Goal: Find specific page/section: Find specific page/section

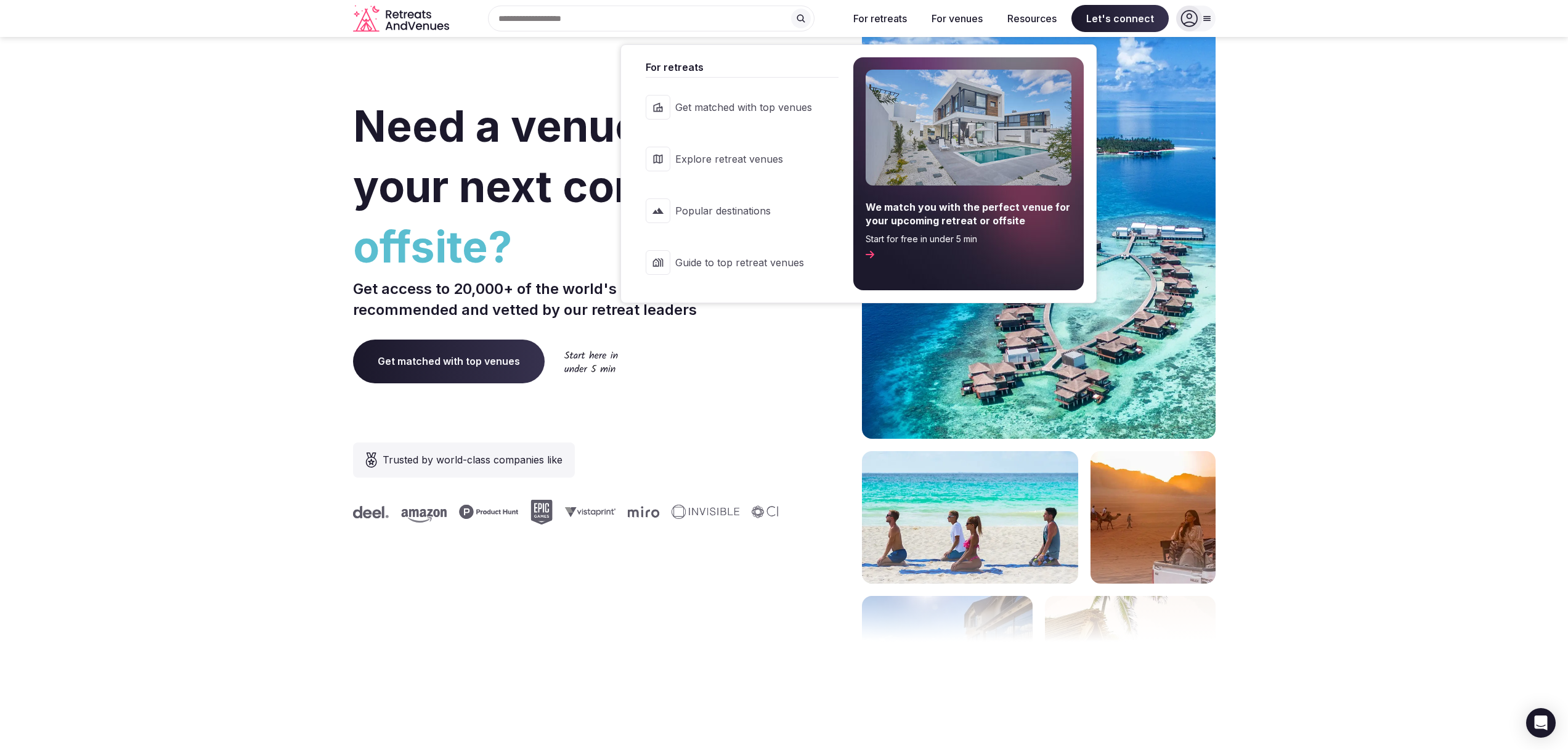
click at [745, 110] on span "Get matched with top venues" at bounding box center [743, 107] width 137 height 13
click at [732, 153] on span "Explore retreat venues" at bounding box center [743, 159] width 137 height 13
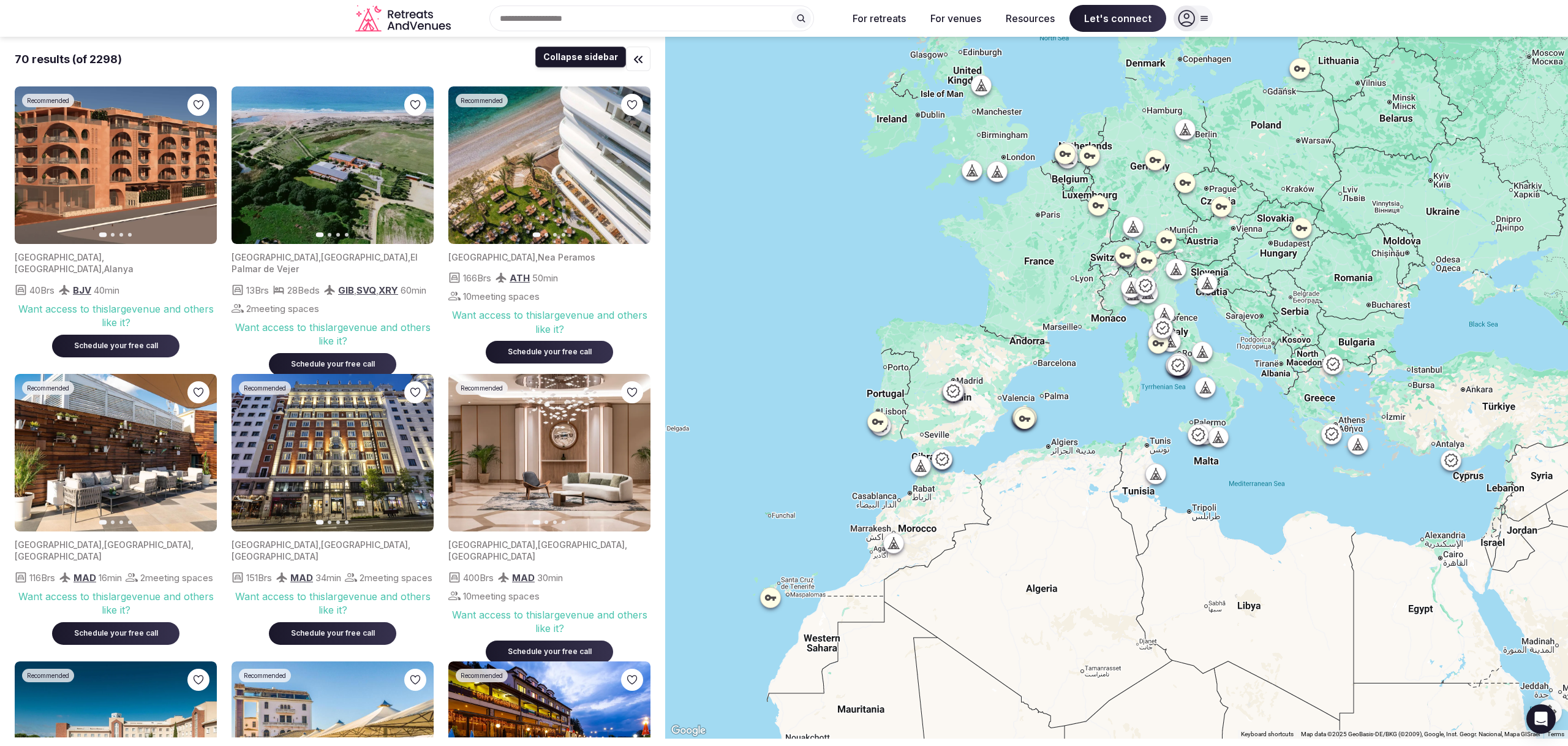
click at [634, 60] on icon "button" at bounding box center [638, 59] width 7 height 6
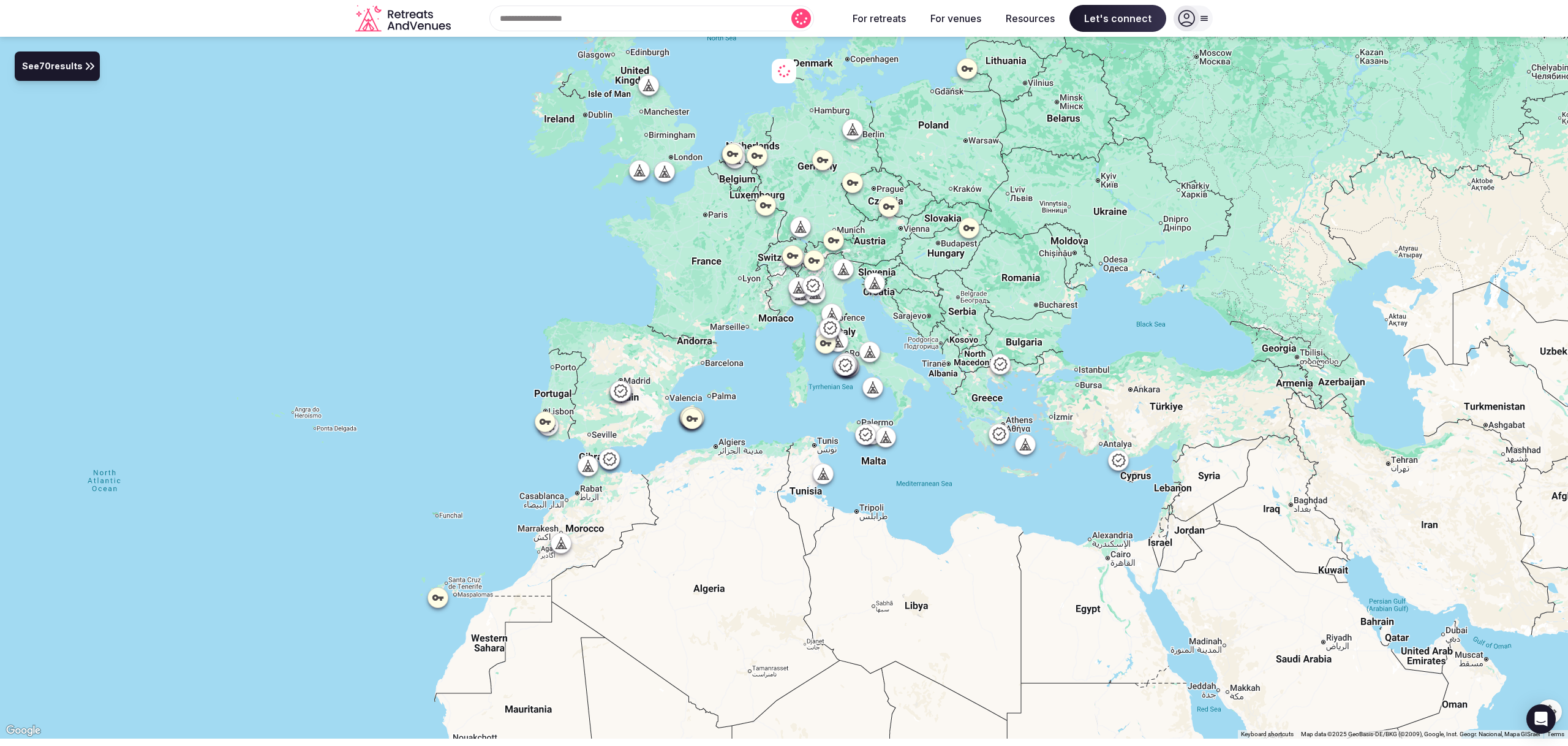
click at [61, 66] on span "See 70 results" at bounding box center [52, 67] width 61 height 13
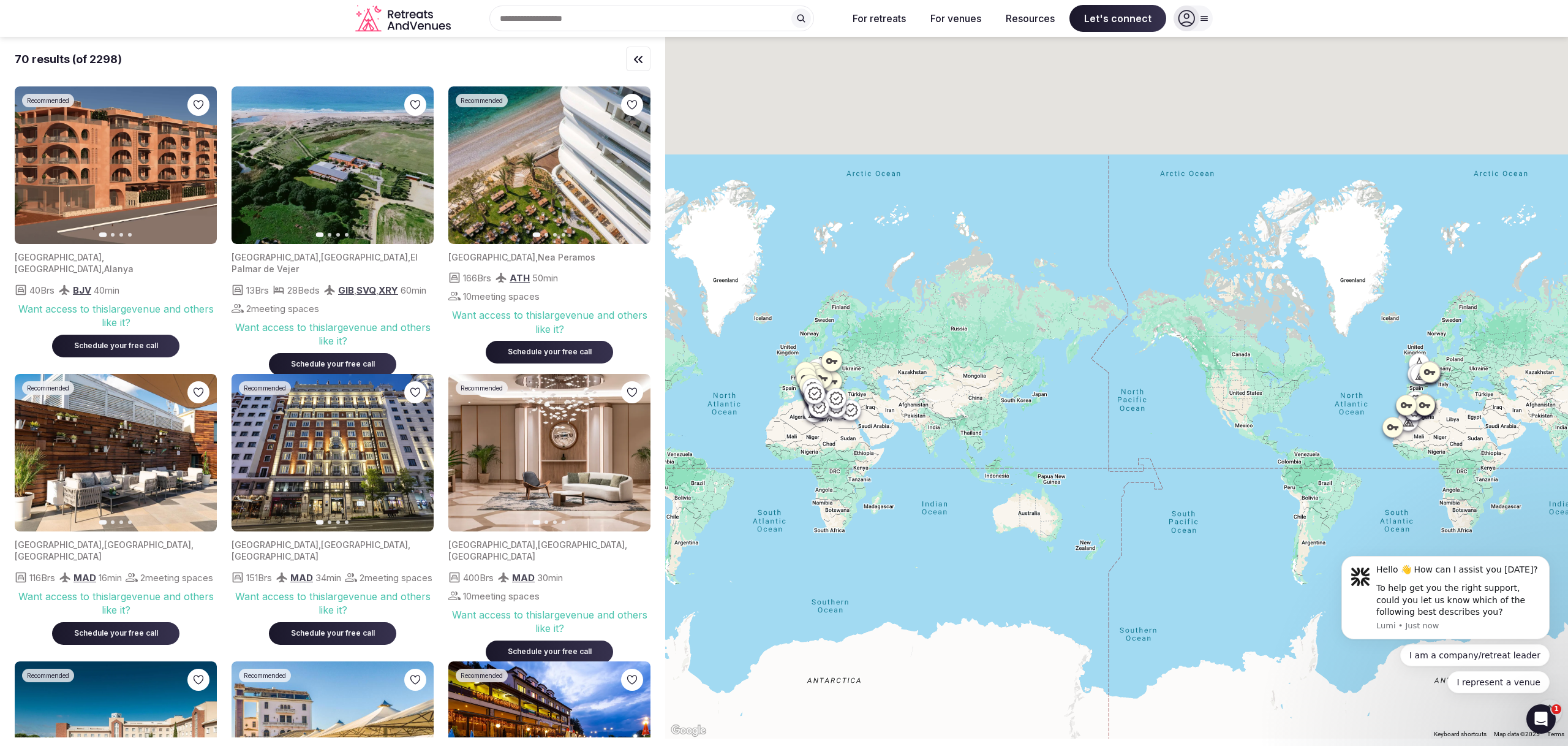
drag, startPoint x: 1022, startPoint y: 435, endPoint x: 936, endPoint y: 405, distance: 91.1
click at [936, 405] on div at bounding box center [1116, 388] width 903 height 702
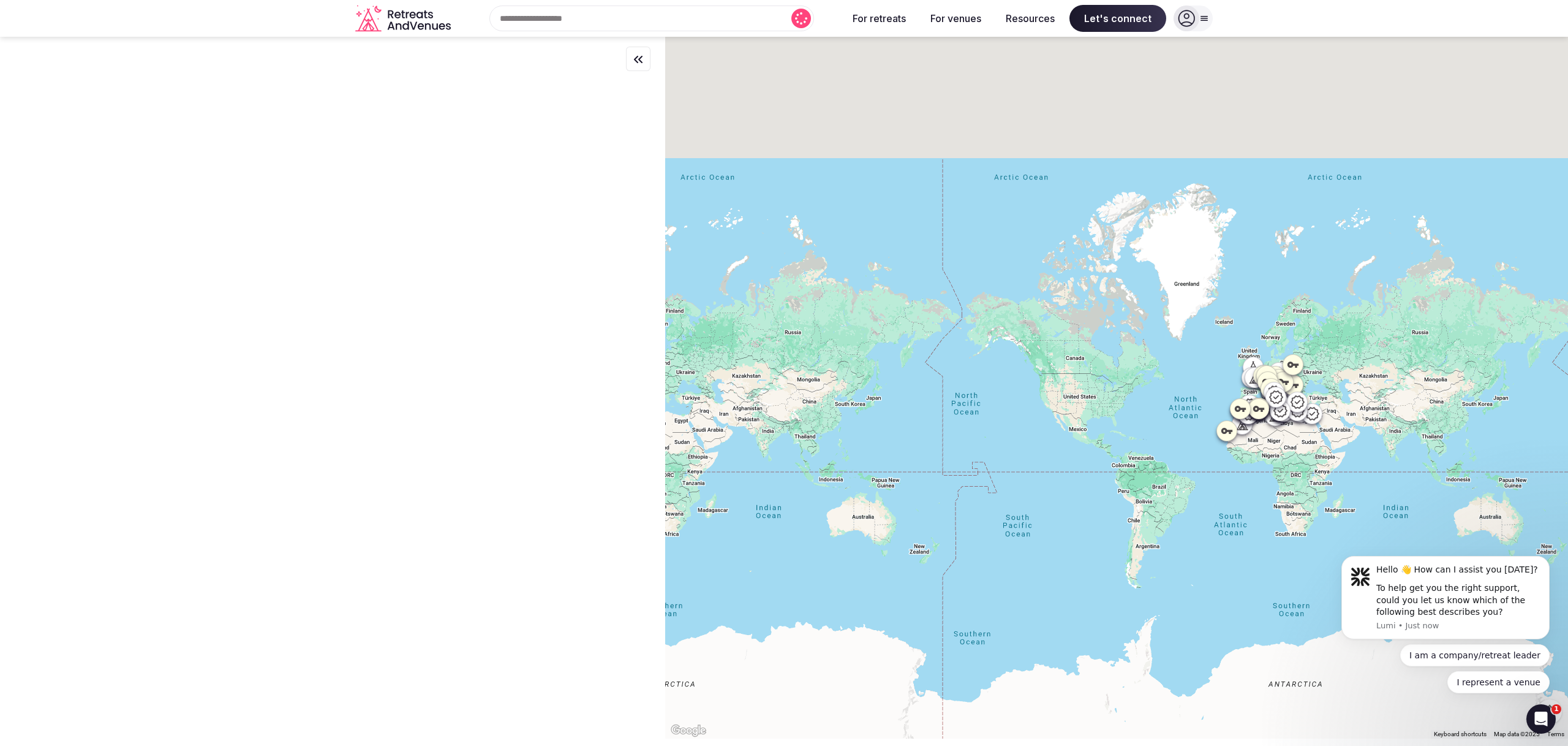
drag, startPoint x: 1226, startPoint y: 400, endPoint x: 1013, endPoint y: 402, distance: 213.0
click at [1040, 403] on div at bounding box center [1116, 388] width 903 height 702
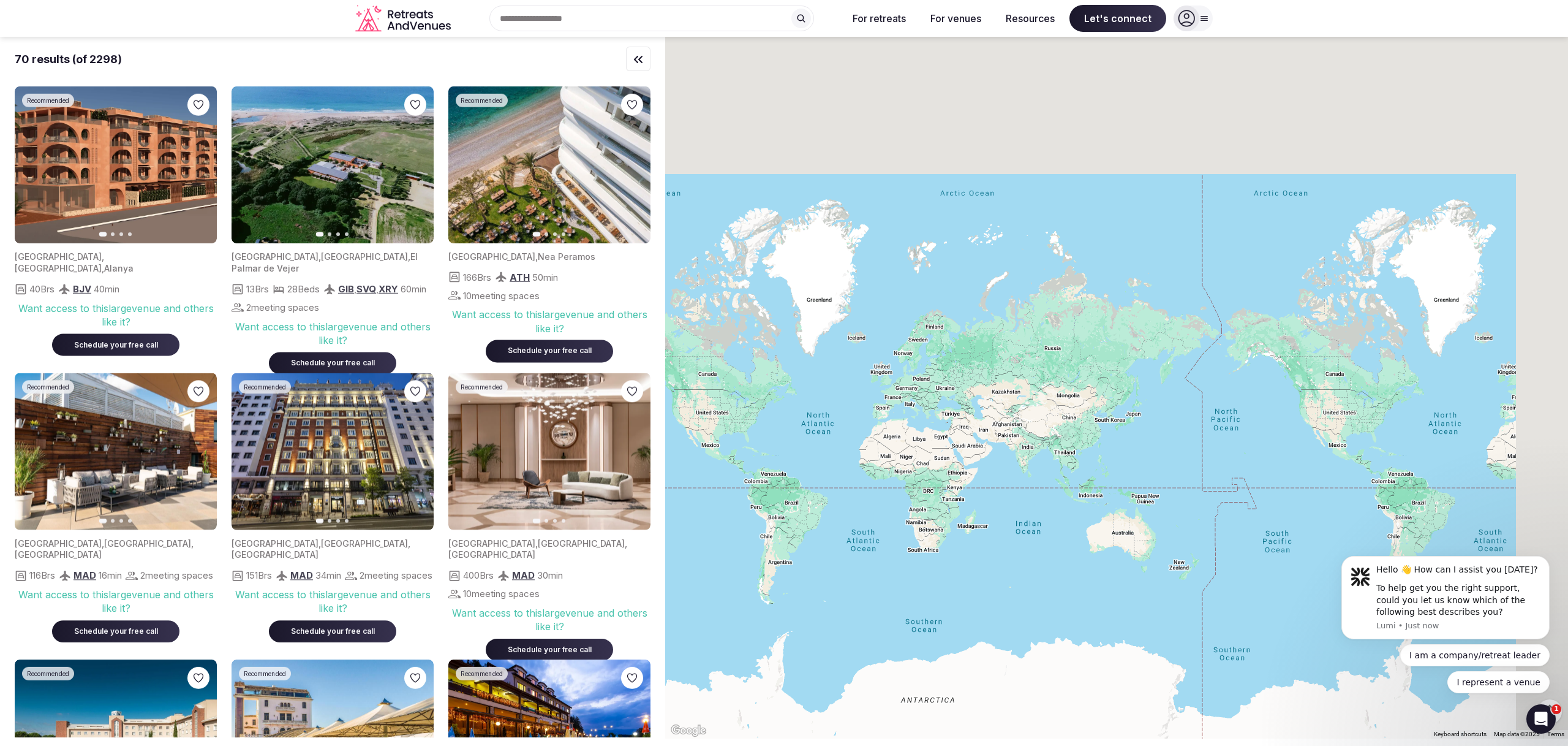
drag, startPoint x: 1160, startPoint y: 400, endPoint x: 1011, endPoint y: 415, distance: 149.8
click at [1021, 414] on div at bounding box center [1116, 388] width 903 height 702
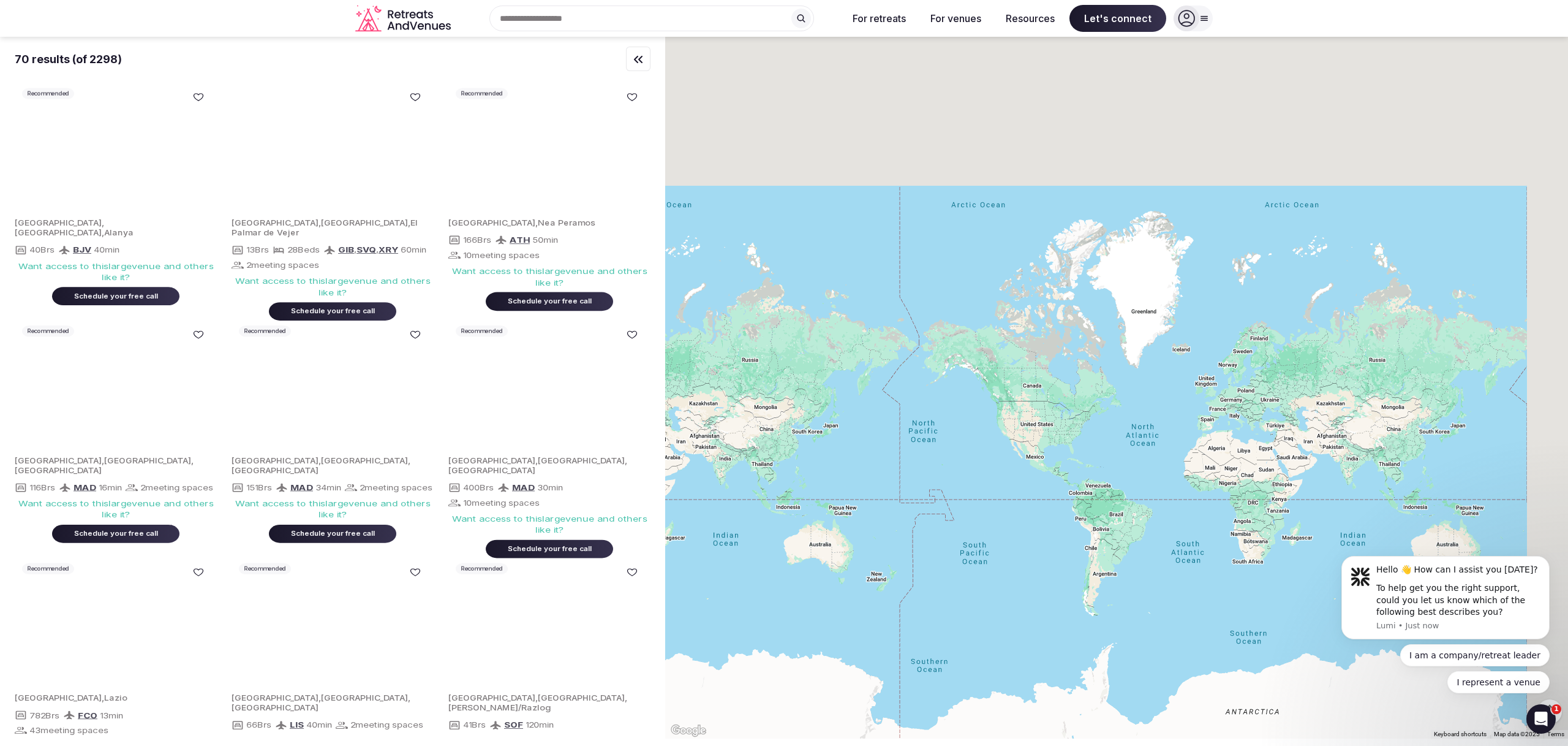
drag, startPoint x: 1203, startPoint y: 388, endPoint x: 1005, endPoint y: 387, distance: 198.0
click at [1005, 387] on div at bounding box center [1116, 388] width 903 height 702
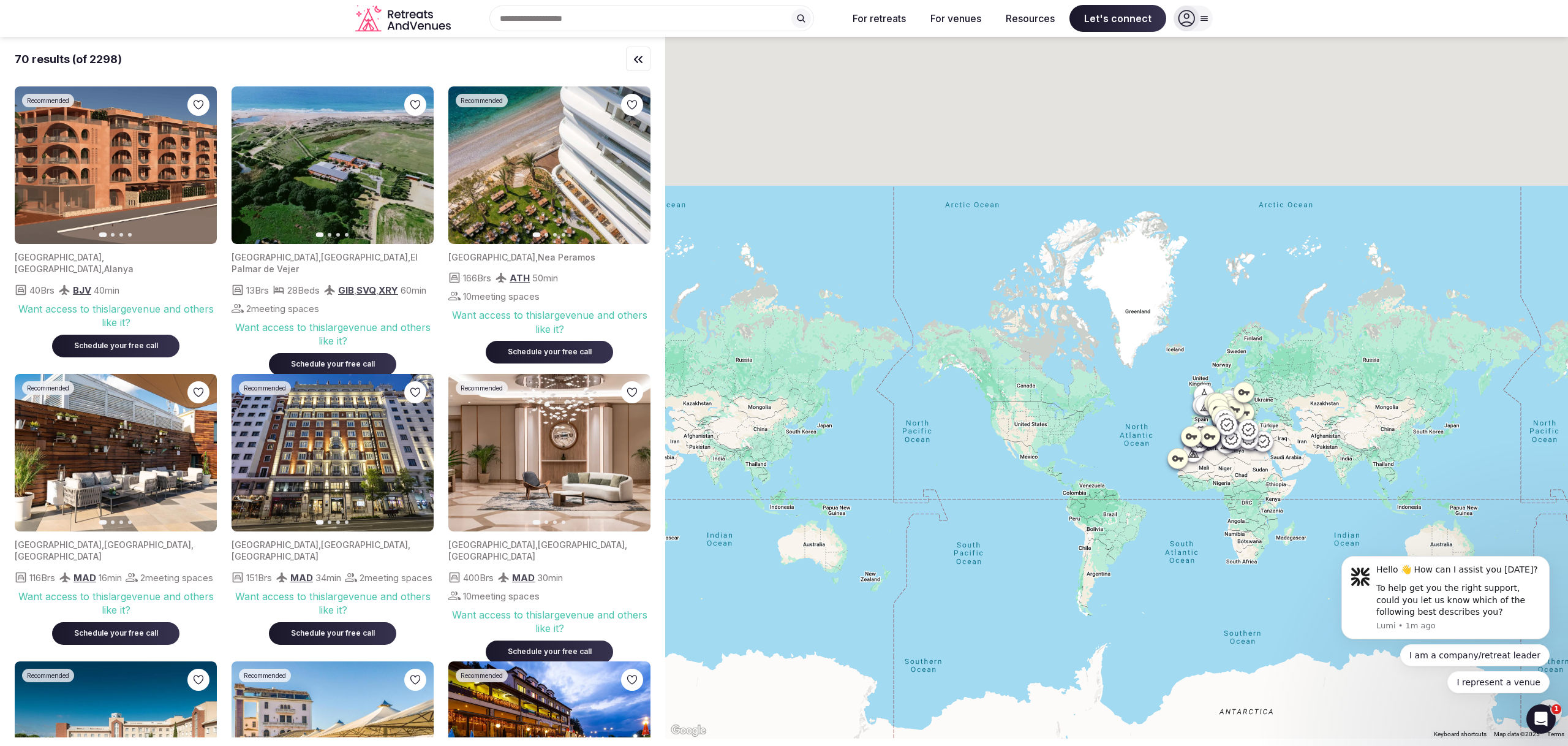
click at [1194, 17] on icon at bounding box center [1187, 19] width 17 height 17
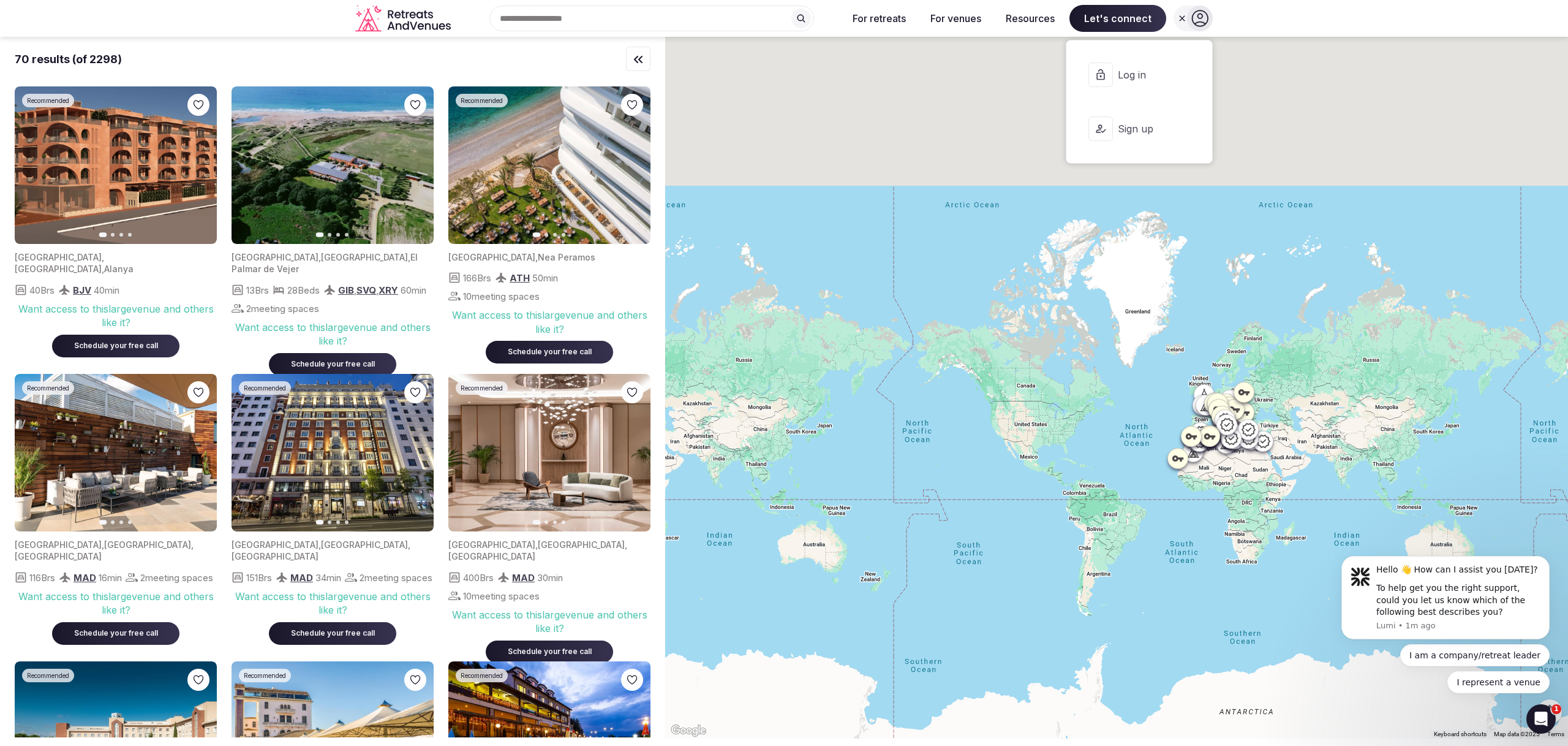
click at [1140, 74] on span "Log in" at bounding box center [1147, 75] width 59 height 13
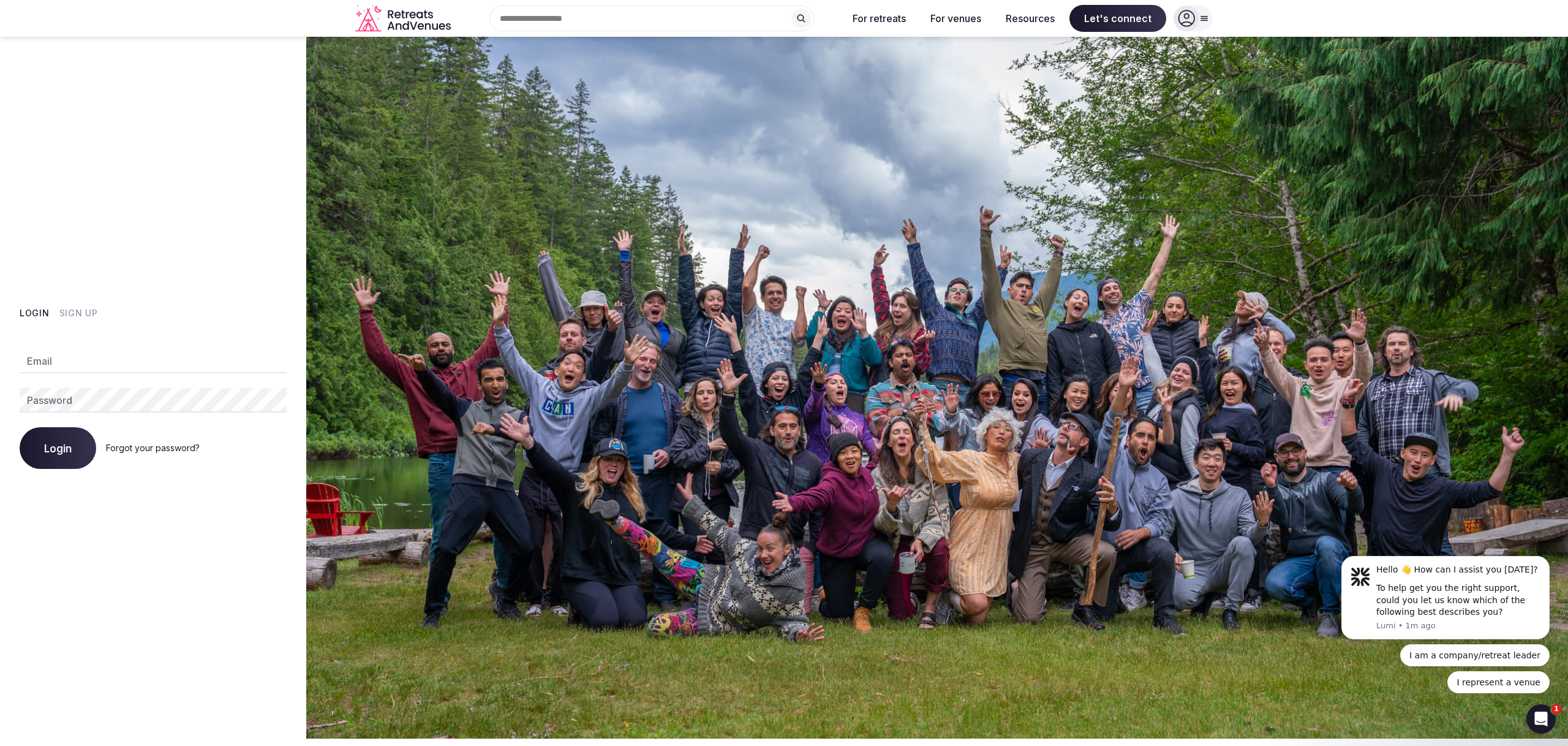
click at [74, 365] on input "Email" at bounding box center [153, 361] width 267 height 25
type input "**********"
click at [19, 427] on button "Login" at bounding box center [58, 448] width 76 height 42
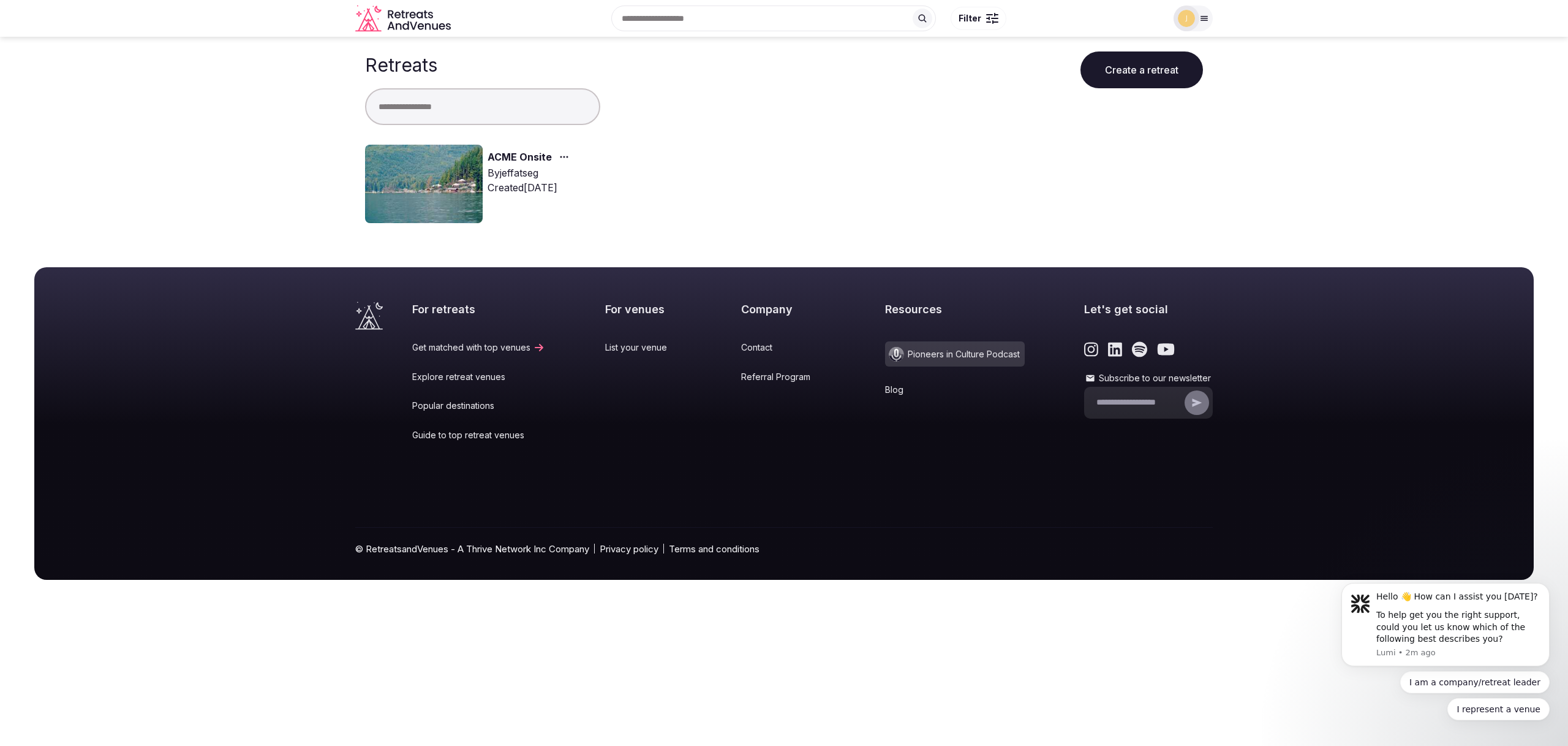
click html "Hello 👋 How can I assist you [DATE]? To help get you the right support, could y…"
click at [1546, 587] on icon "Dismiss notification" at bounding box center [1545, 587] width 4 height 4
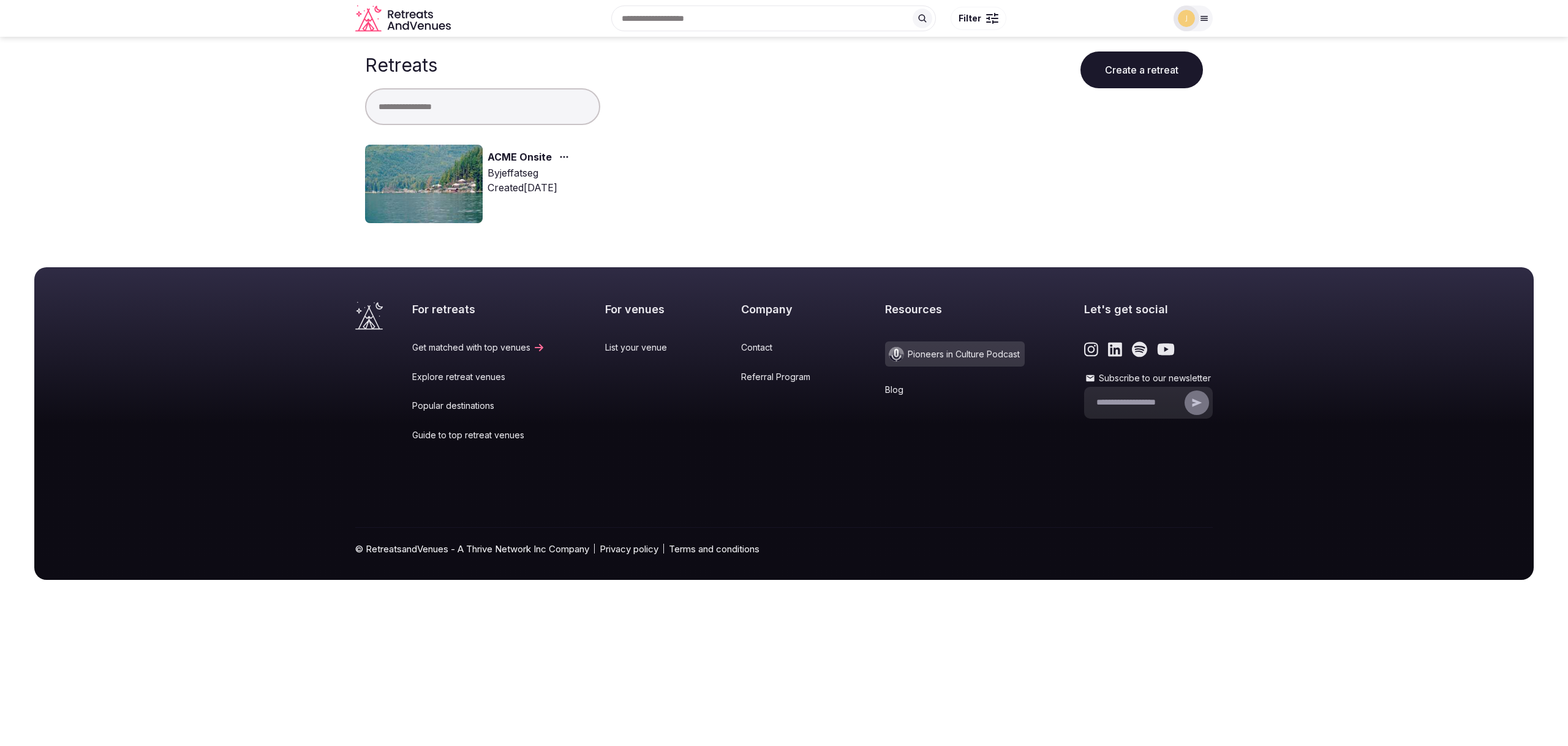
click at [455, 179] on img at bounding box center [424, 183] width 118 height 78
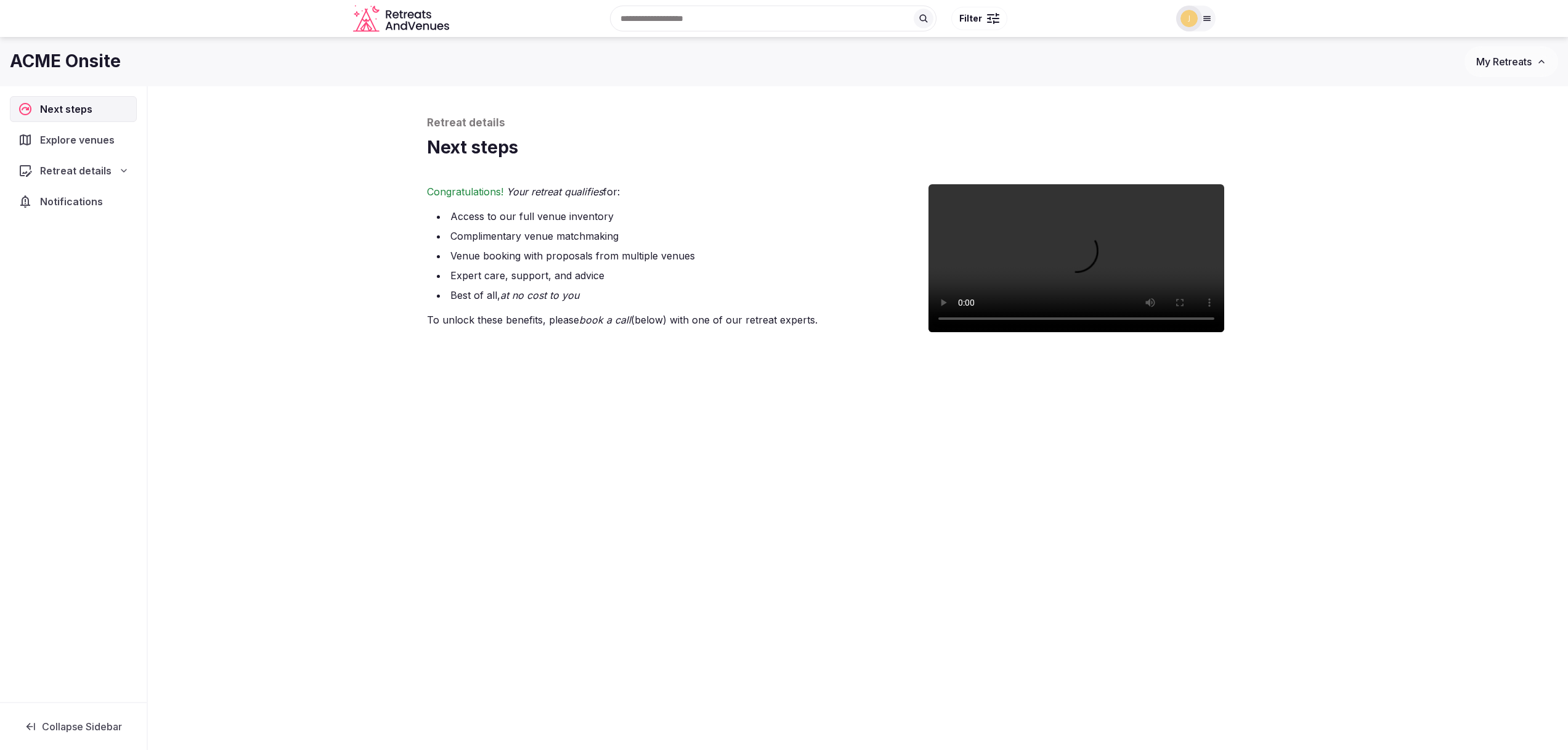
click at [82, 724] on span "Collapse Sidebar" at bounding box center [81, 726] width 80 height 12
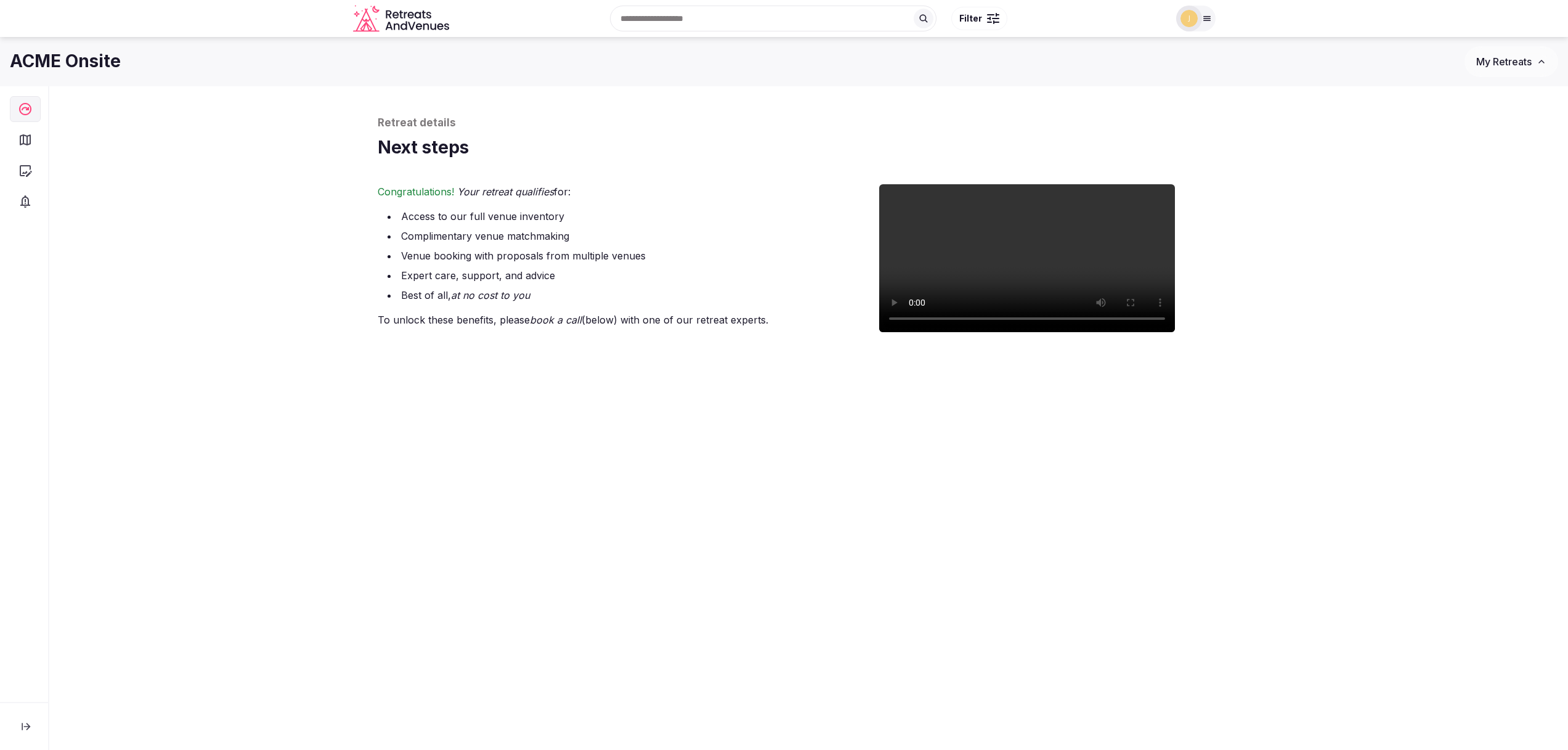
click at [1491, 64] on span "My Retreats" at bounding box center [1504, 61] width 55 height 12
click at [1456, 107] on link "ACME Onsite" at bounding box center [1479, 106] width 151 height 20
click at [1462, 268] on div "Retreat details Next steps Congratulations! Your retreat qualifies for: Access …" at bounding box center [809, 638] width 1519 height 1104
click at [26, 144] on icon "button" at bounding box center [25, 140] width 11 height 11
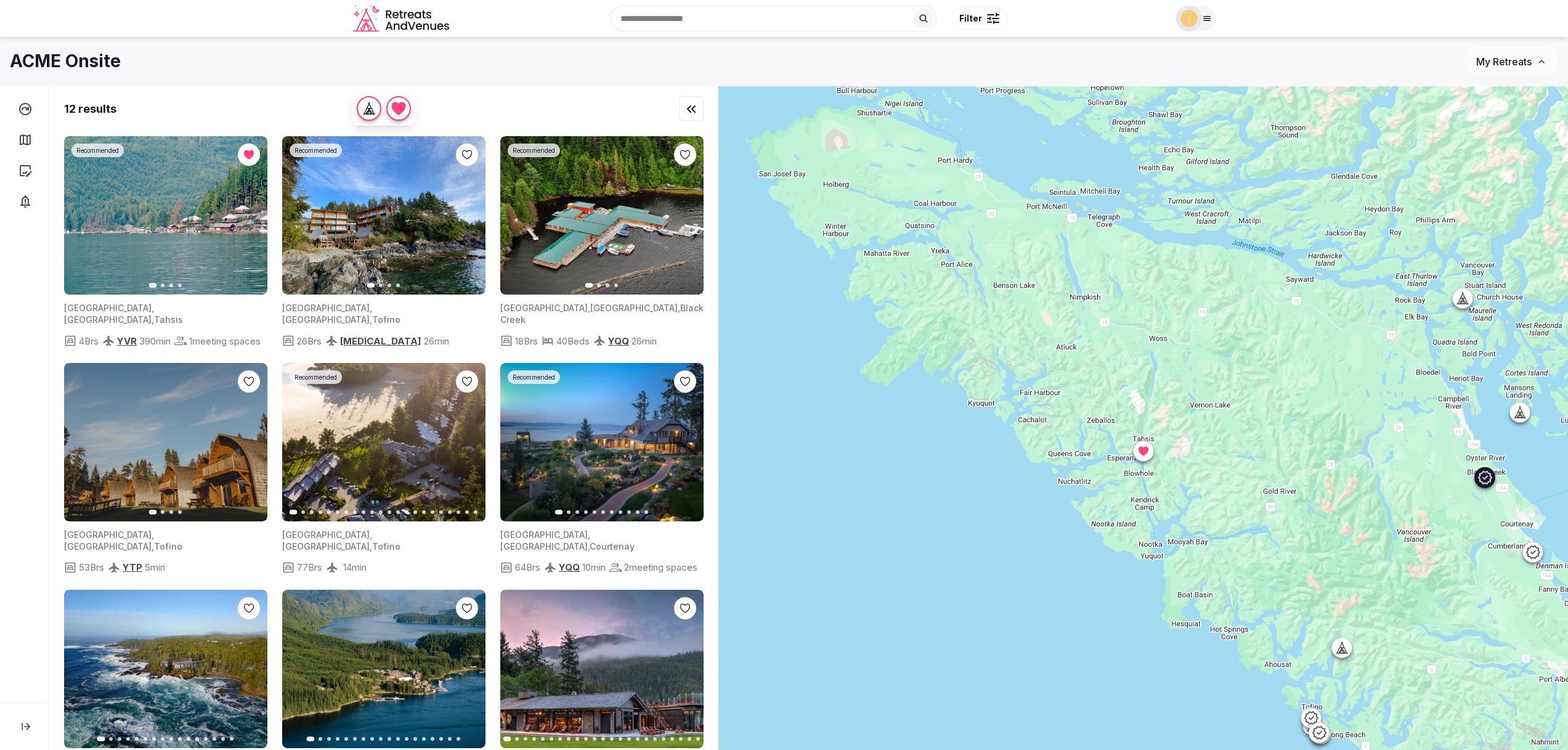
click at [593, 243] on img at bounding box center [602, 215] width 203 height 158
click at [687, 216] on icon "button" at bounding box center [687, 215] width 5 height 9
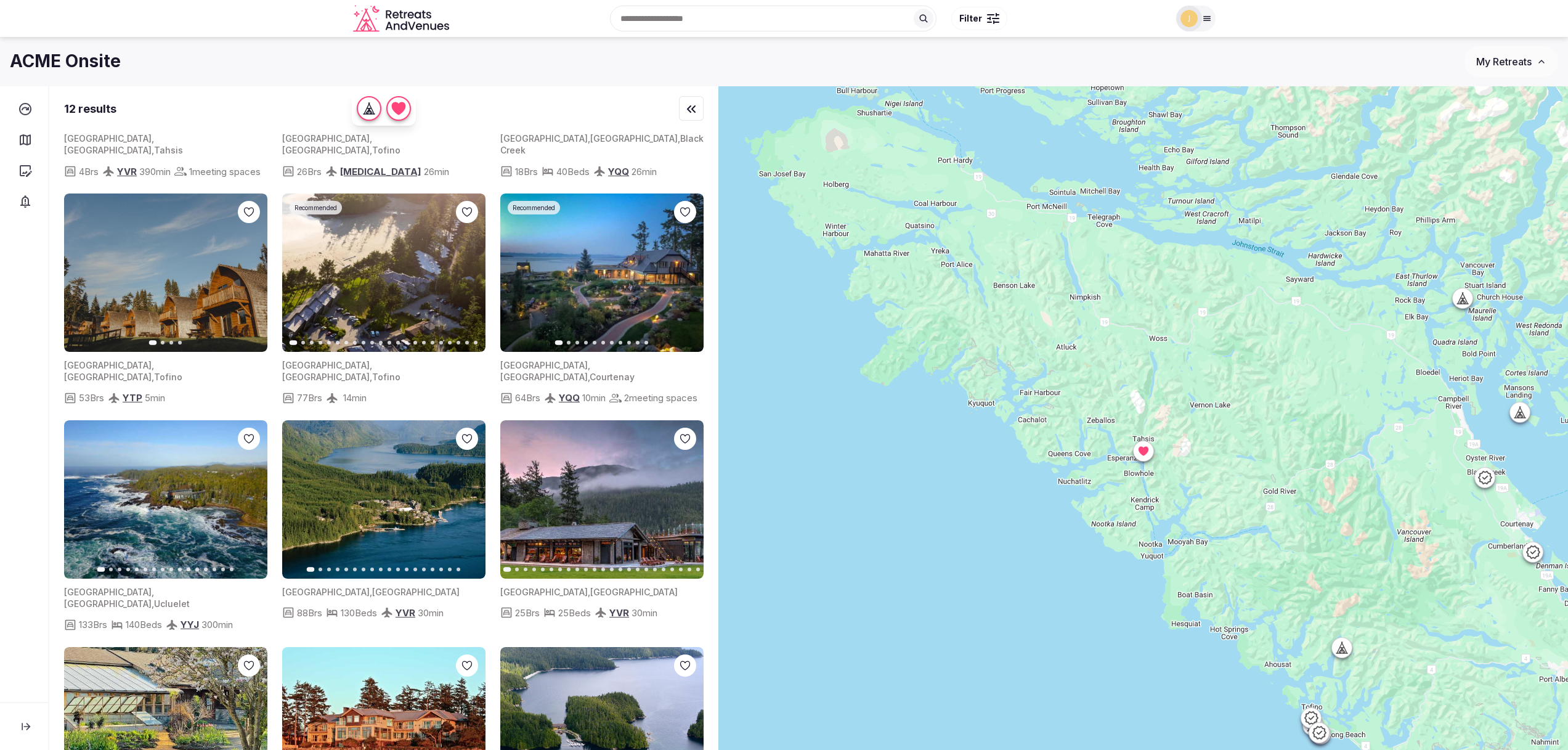
scroll to position [180, 0]
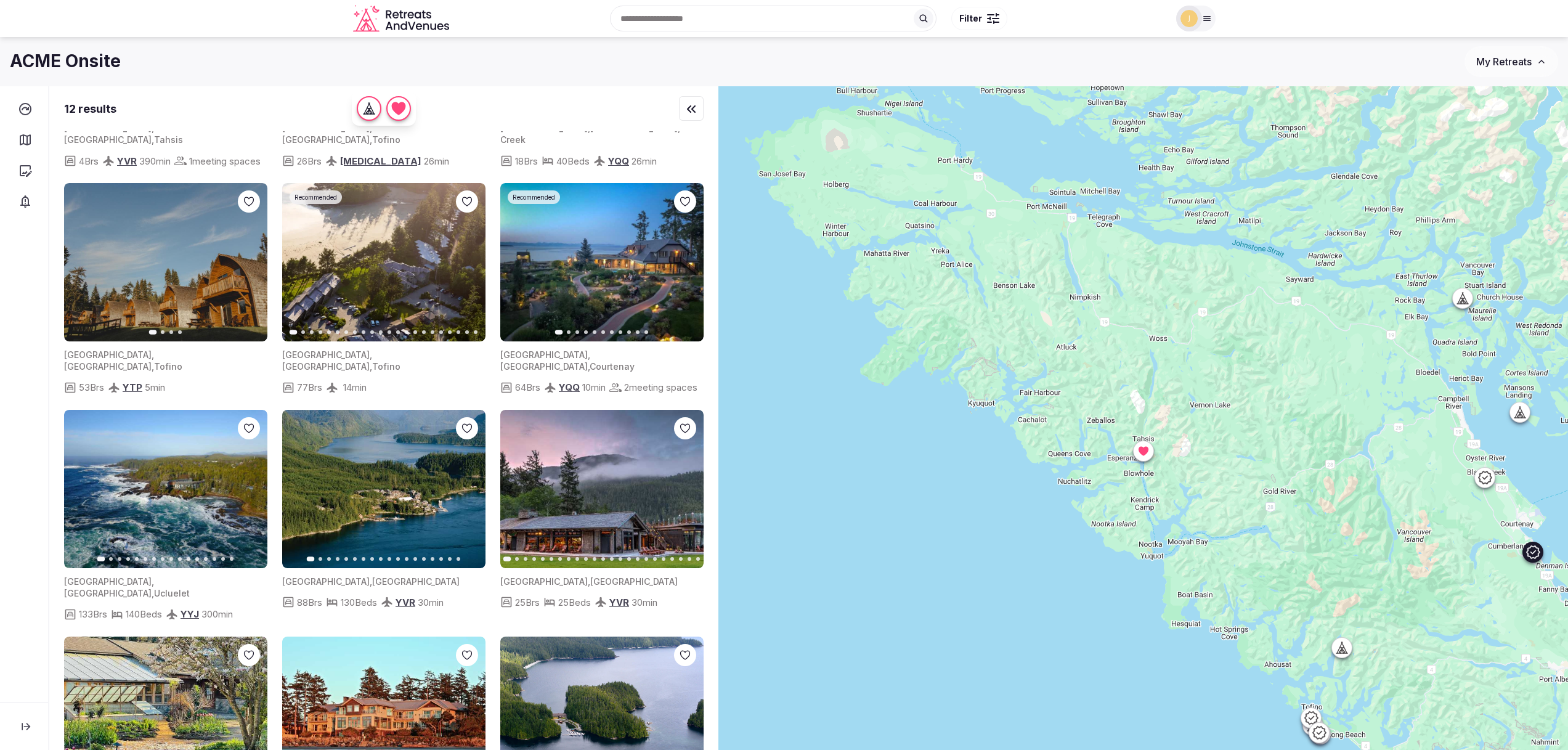
click at [588, 256] on img at bounding box center [602, 262] width 203 height 158
click at [599, 314] on img at bounding box center [602, 262] width 203 height 158
click at [582, 272] on img at bounding box center [602, 262] width 203 height 158
click at [684, 267] on icon "button" at bounding box center [686, 262] width 10 height 10
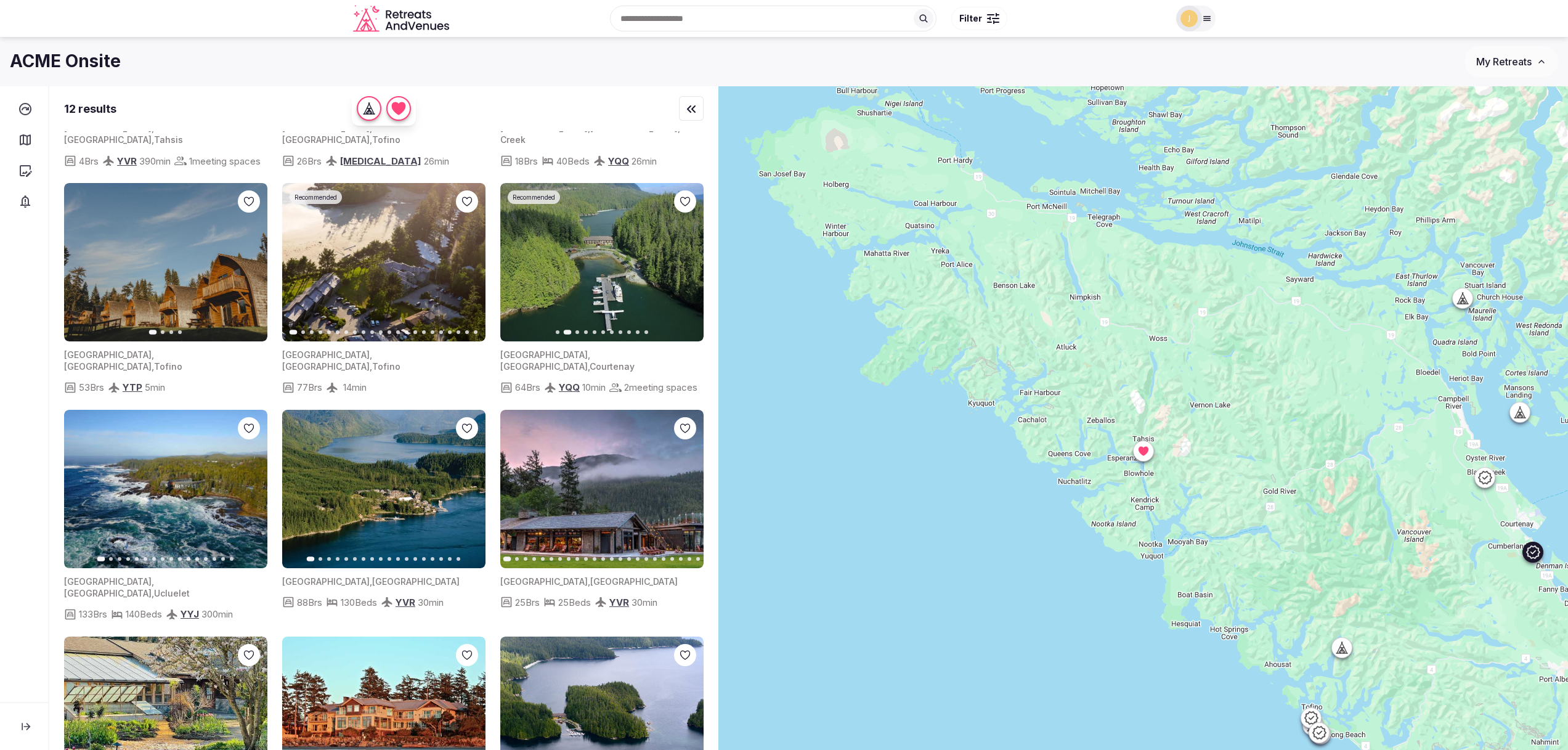
click at [690, 267] on icon "button" at bounding box center [686, 262] width 10 height 10
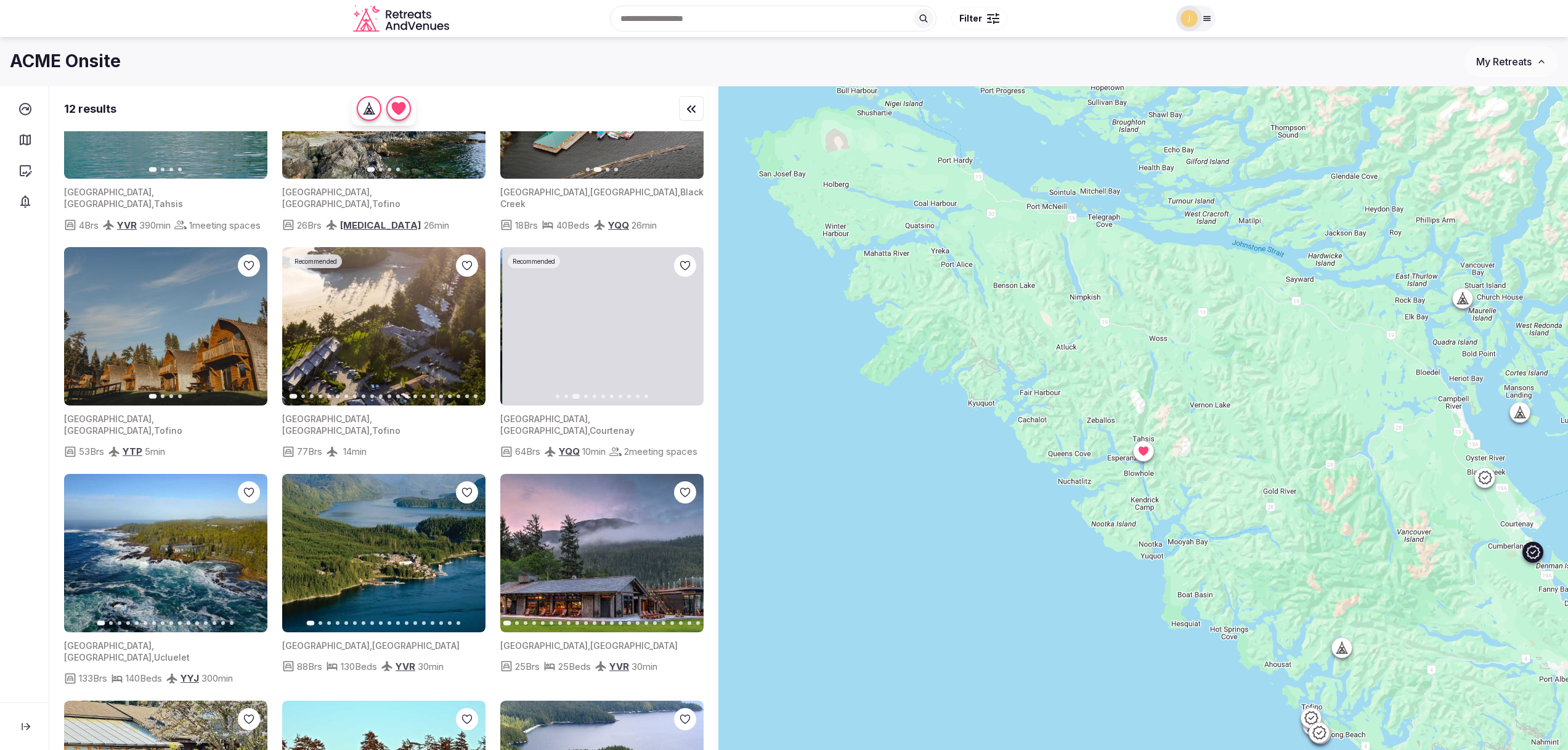
scroll to position [0, 0]
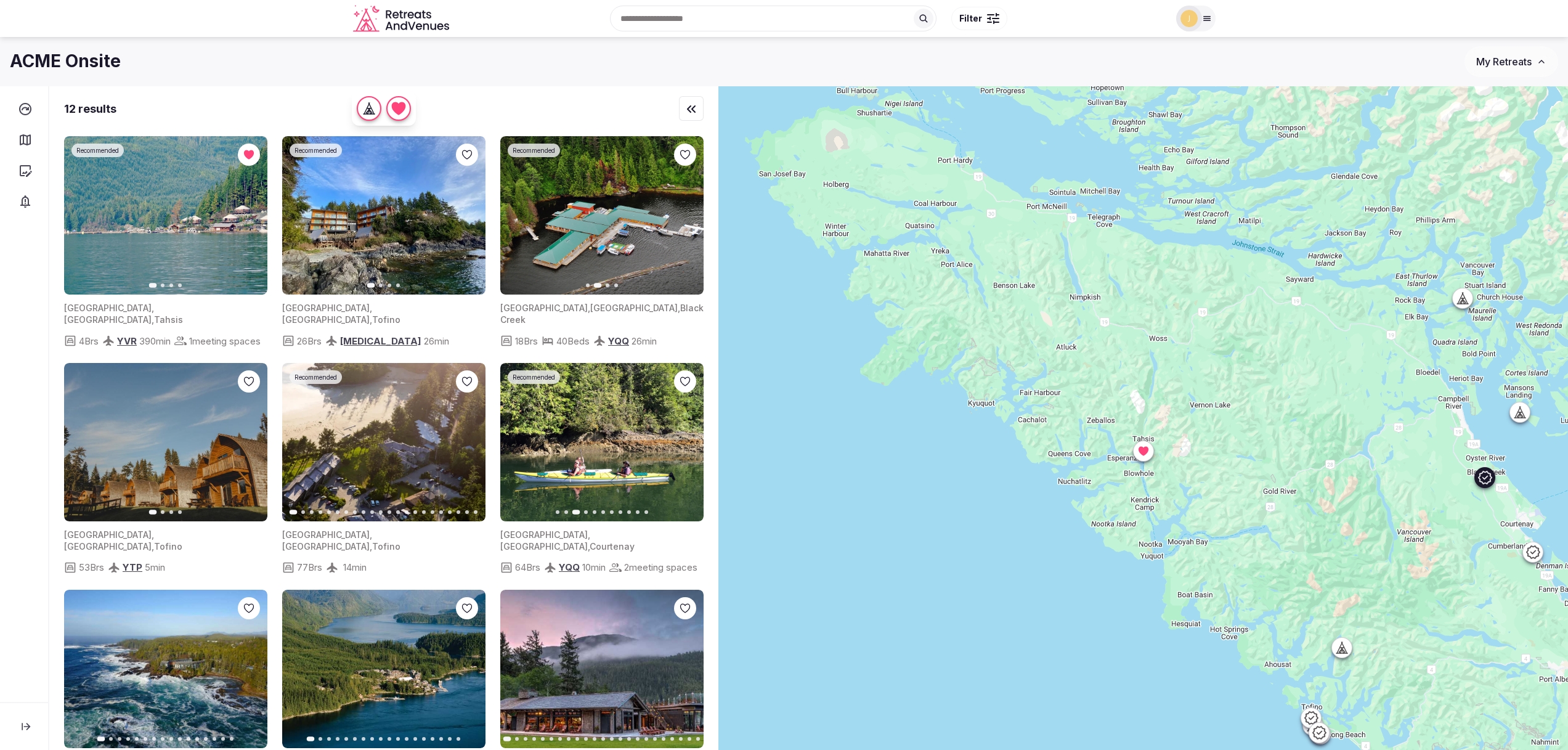
click at [605, 239] on img at bounding box center [602, 215] width 203 height 158
drag, startPoint x: 611, startPoint y: 193, endPoint x: 629, endPoint y: 209, distance: 24.1
click at [621, 197] on img at bounding box center [609, 215] width 203 height 158
click at [634, 217] on img at bounding box center [609, 215] width 203 height 158
drag, startPoint x: 570, startPoint y: 239, endPoint x: 650, endPoint y: 238, distance: 80.0
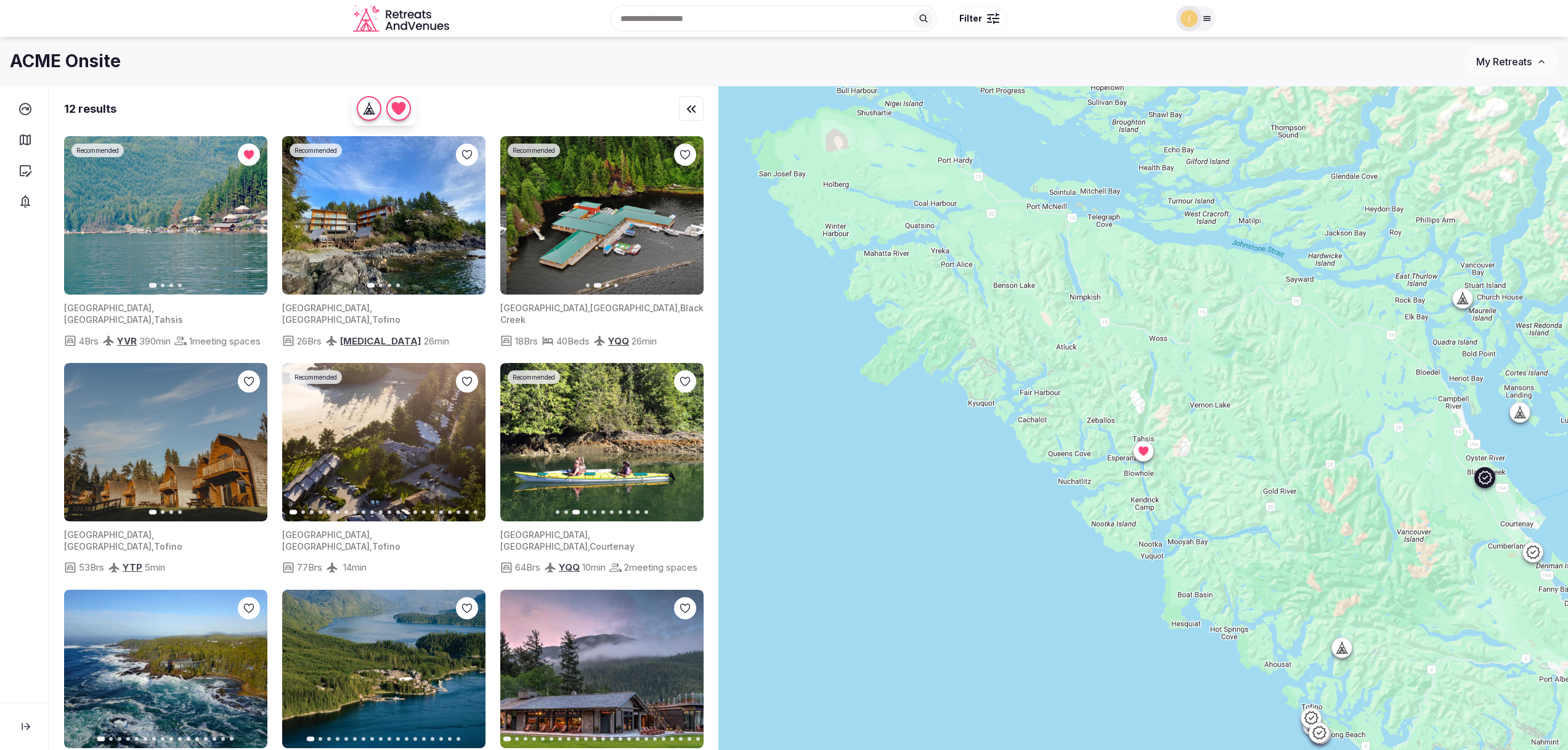
click at [652, 235] on img at bounding box center [608, 215] width 203 height 158
drag, startPoint x: 574, startPoint y: 247, endPoint x: 657, endPoint y: 243, distance: 83.1
click at [653, 242] on img at bounding box center [603, 215] width 203 height 158
click at [607, 254] on img at bounding box center [602, 215] width 203 height 158
click at [590, 308] on span "[GEOGRAPHIC_DATA]" at bounding box center [634, 308] width 88 height 11
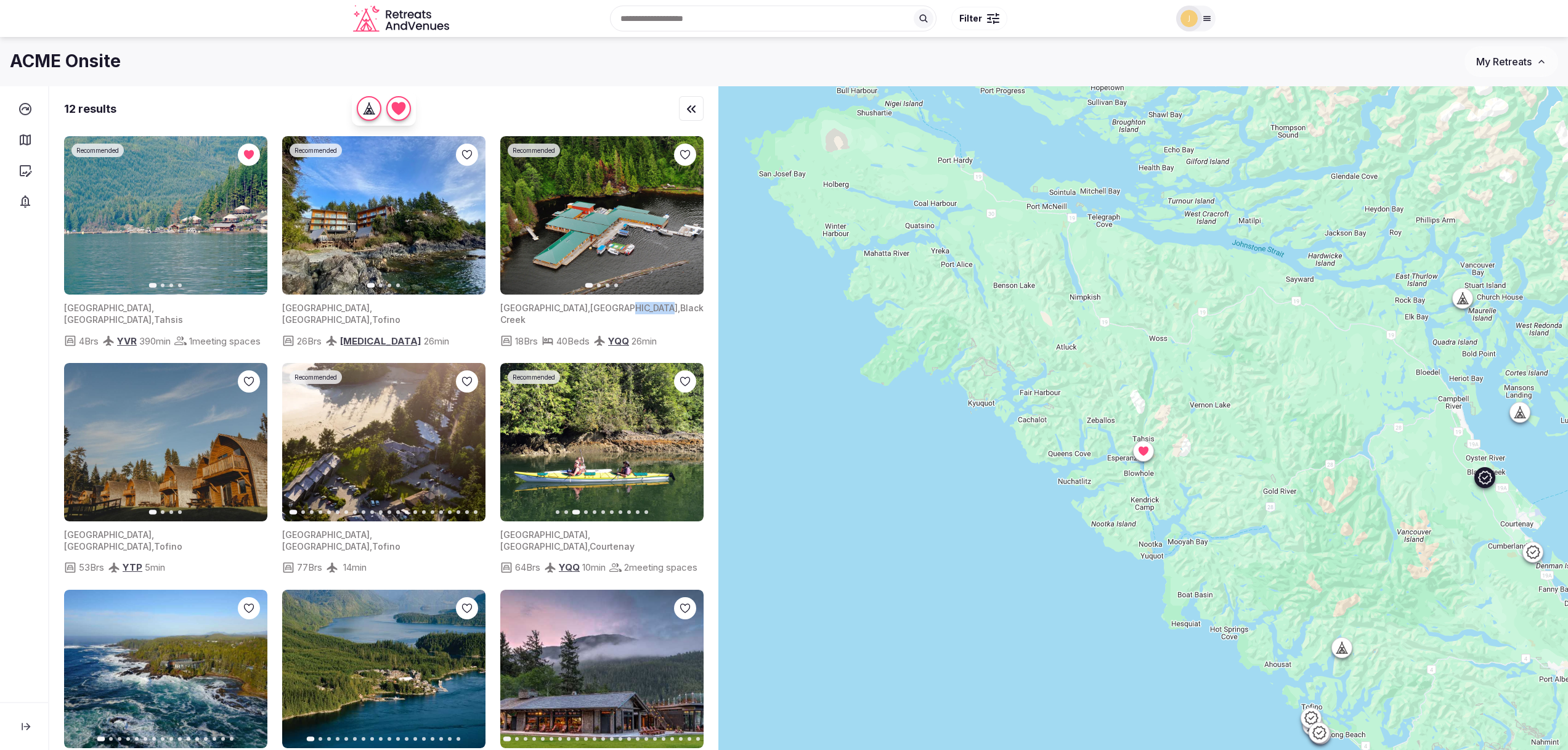
click at [590, 308] on span "[GEOGRAPHIC_DATA]" at bounding box center [634, 308] width 88 height 11
click at [685, 217] on icon "button" at bounding box center [686, 215] width 10 height 10
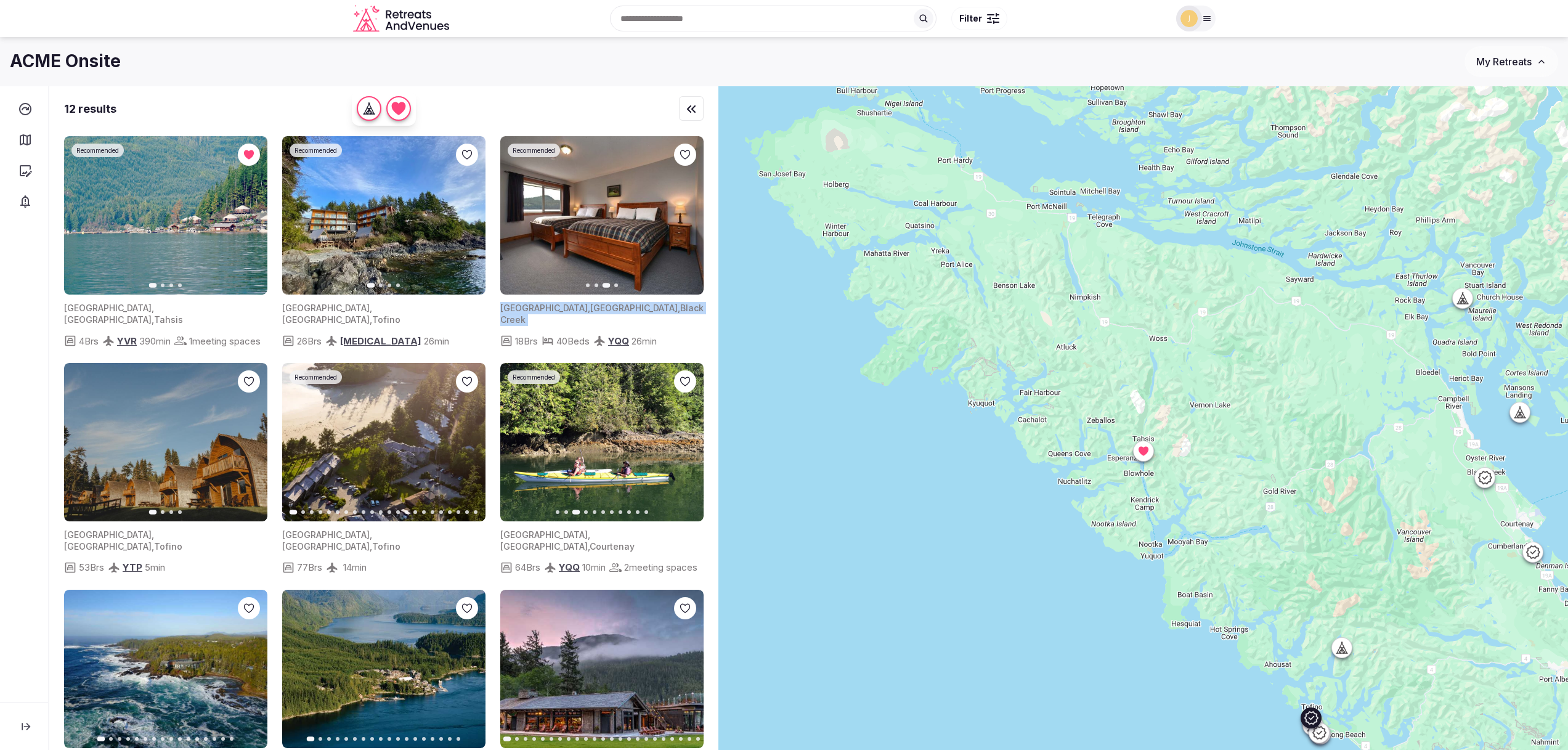
click at [467, 220] on icon "button" at bounding box center [468, 215] width 10 height 10
click at [465, 211] on icon "button" at bounding box center [468, 215] width 10 height 10
